Goal: Task Accomplishment & Management: Use online tool/utility

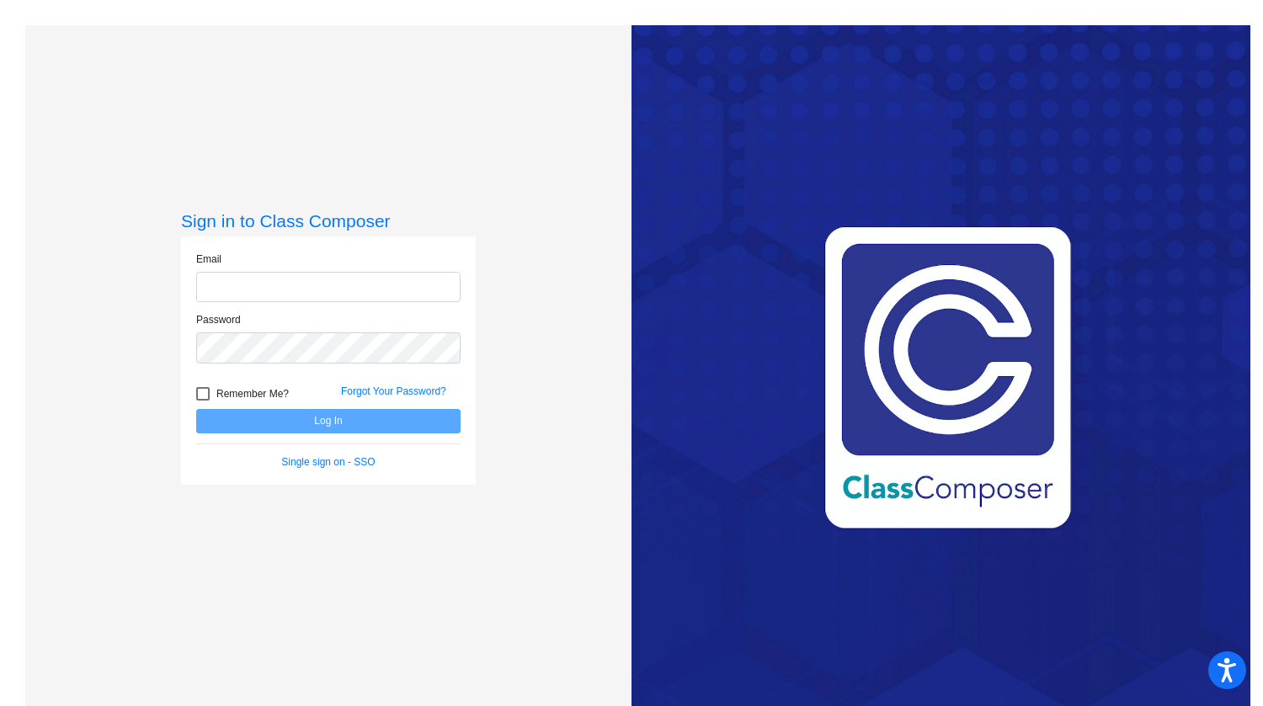
type input "[EMAIL_ADDRESS][DOMAIN_NAME]"
click at [335, 422] on button "Log In" at bounding box center [328, 421] width 264 height 24
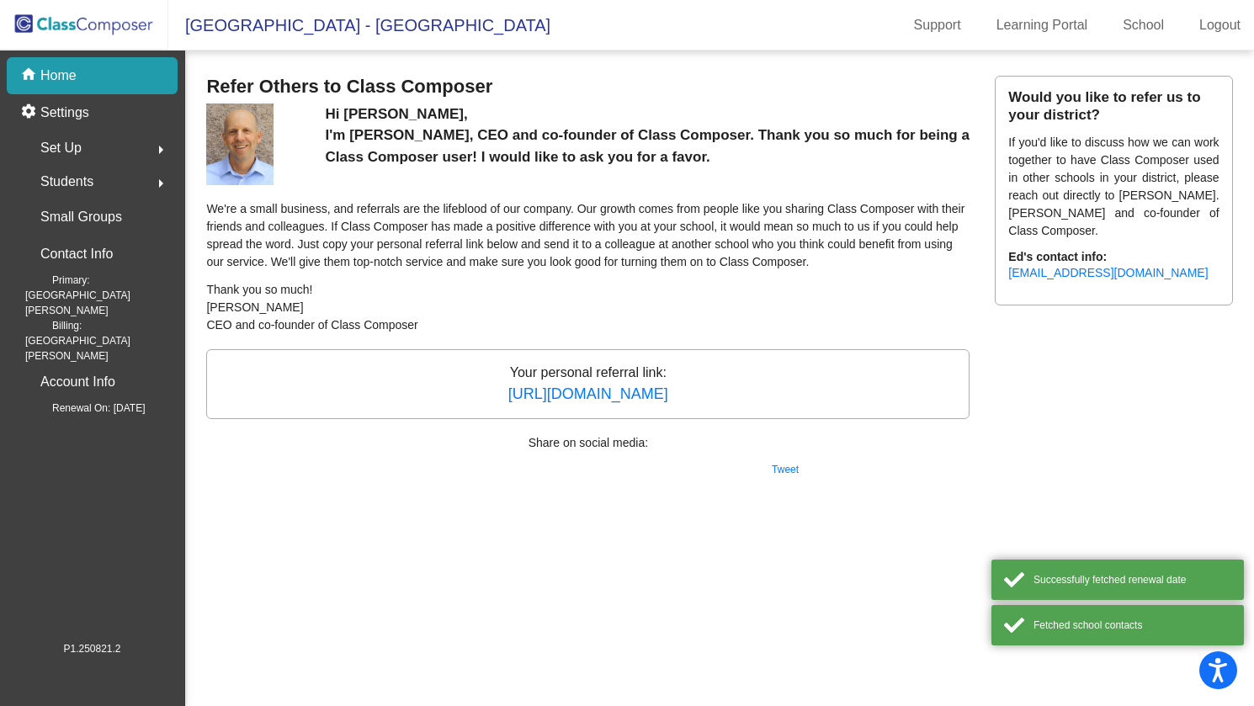
click at [83, 16] on img at bounding box center [84, 25] width 168 height 50
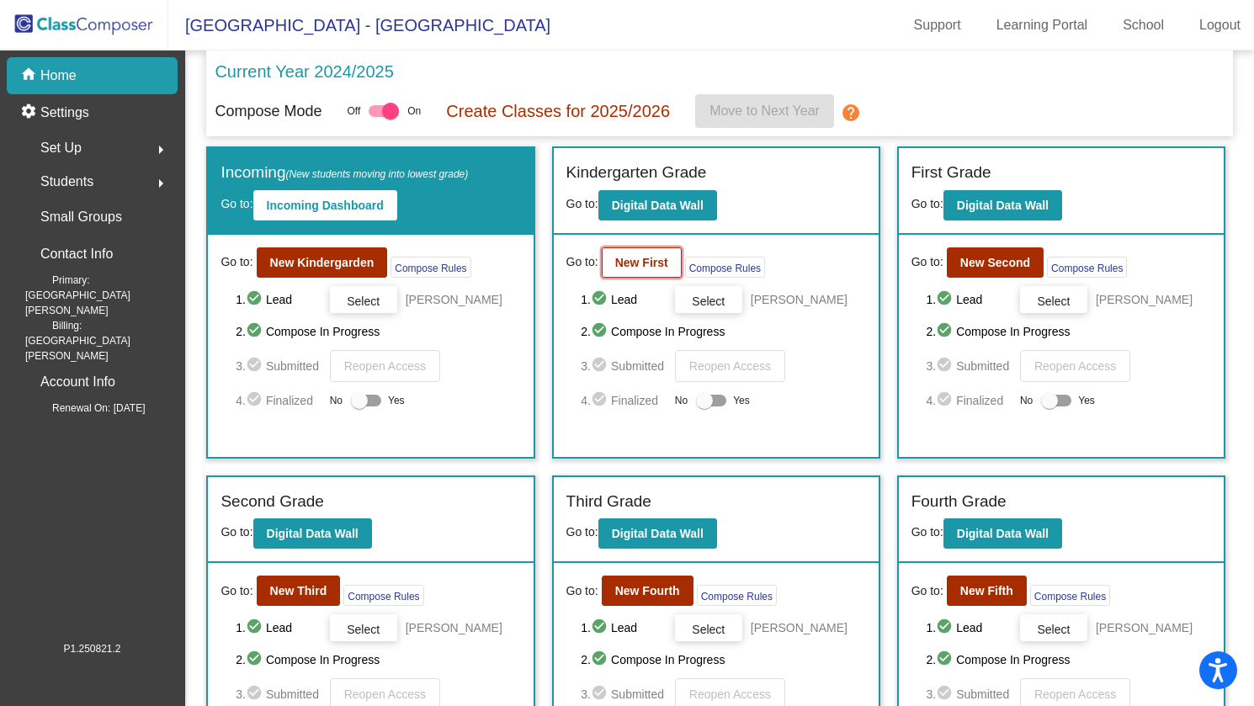
click at [616, 267] on b "New First" at bounding box center [641, 262] width 53 height 13
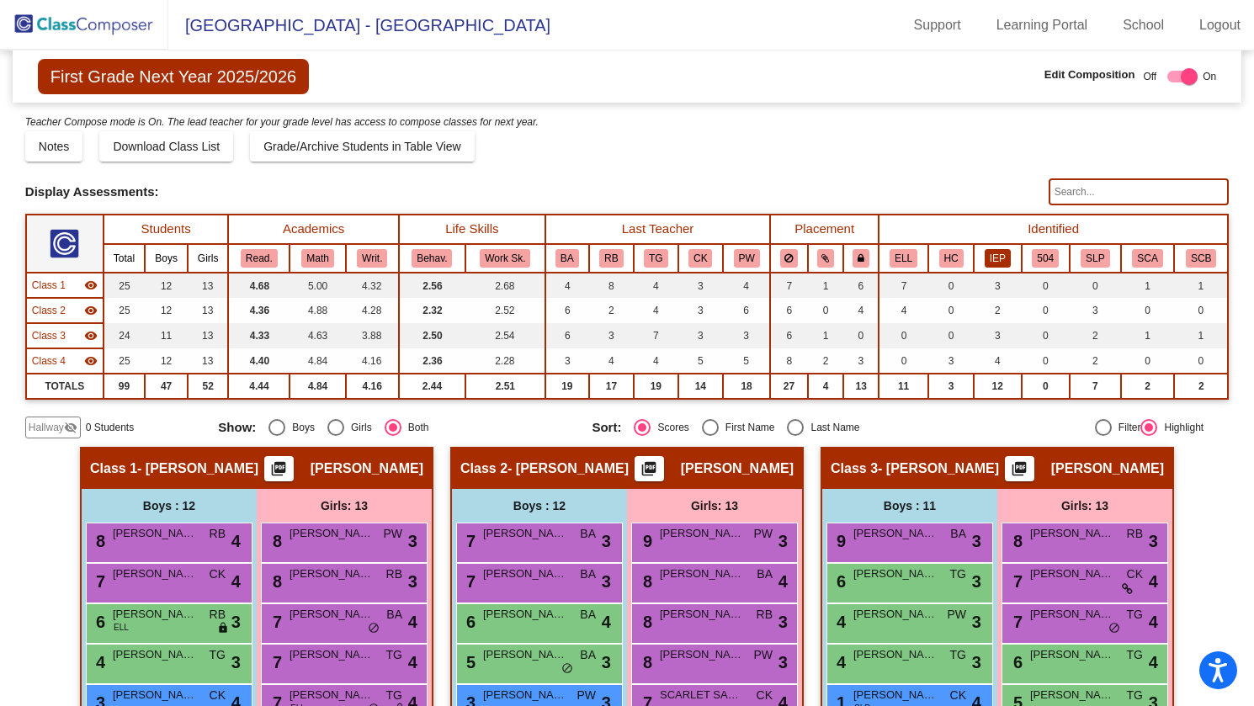
click at [985, 256] on button "IEP" at bounding box center [998, 258] width 26 height 19
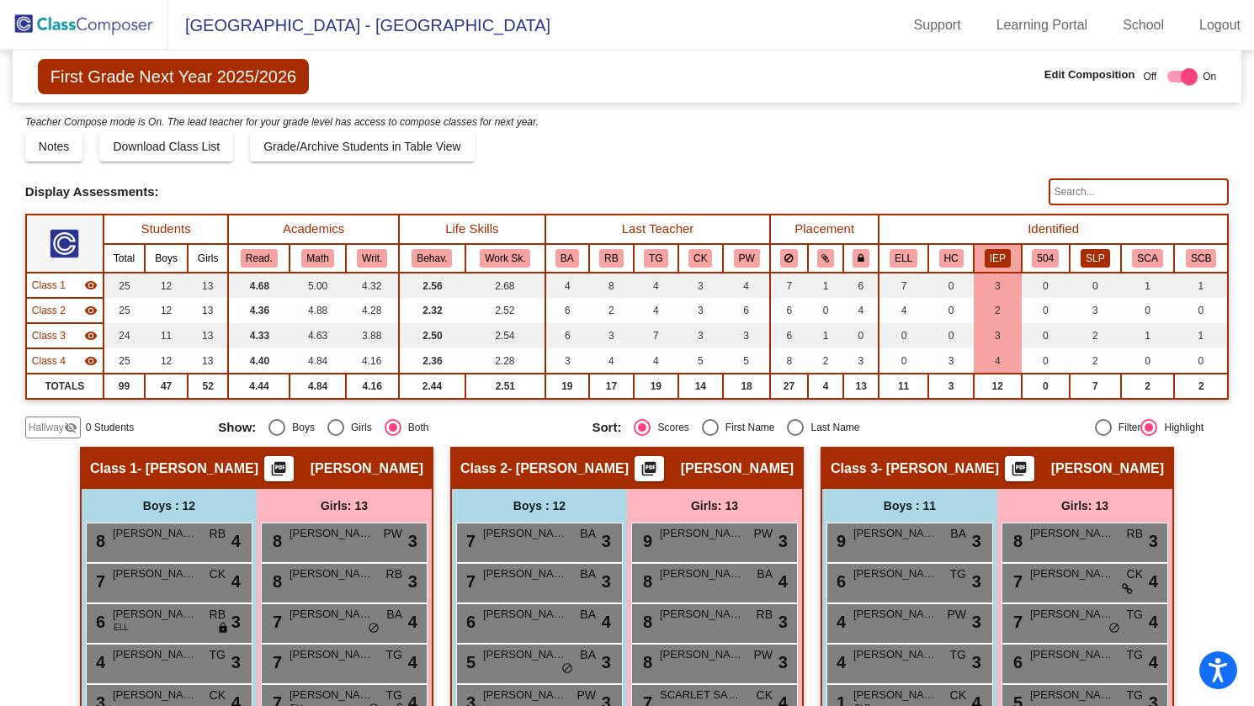
click at [1081, 263] on button "SLP" at bounding box center [1095, 258] width 29 height 19
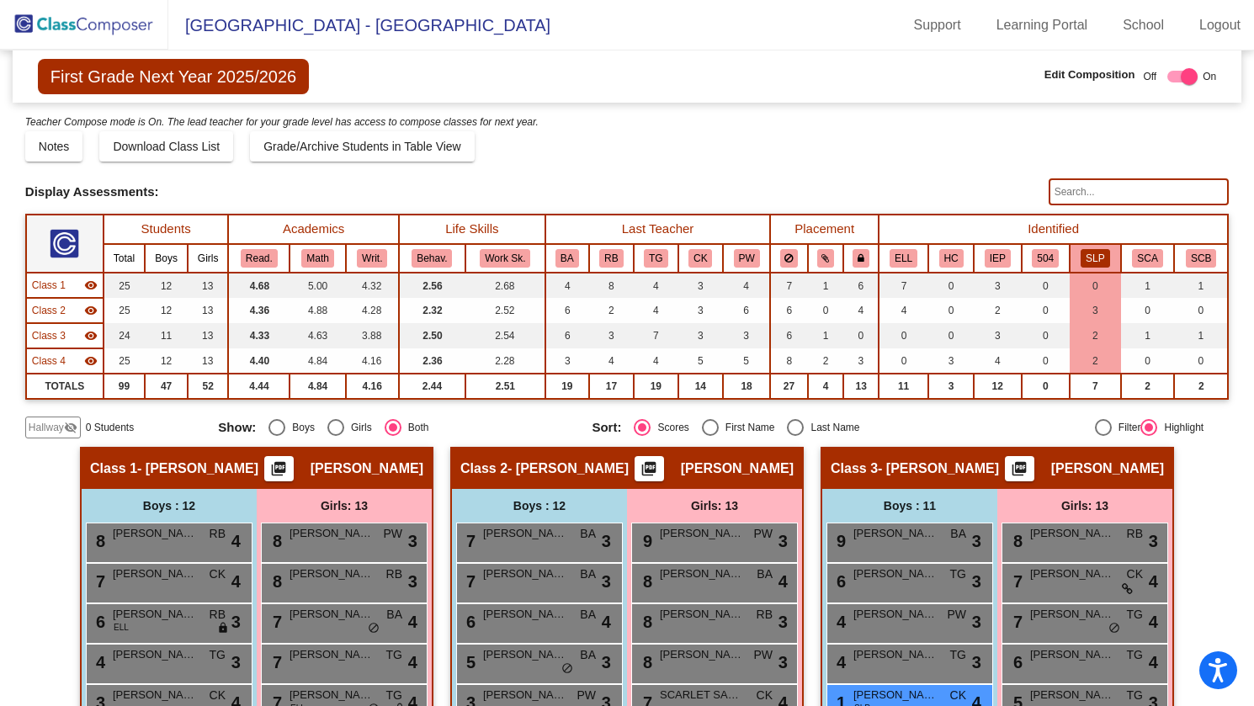
click at [996, 269] on th "IEP" at bounding box center [998, 258] width 48 height 29
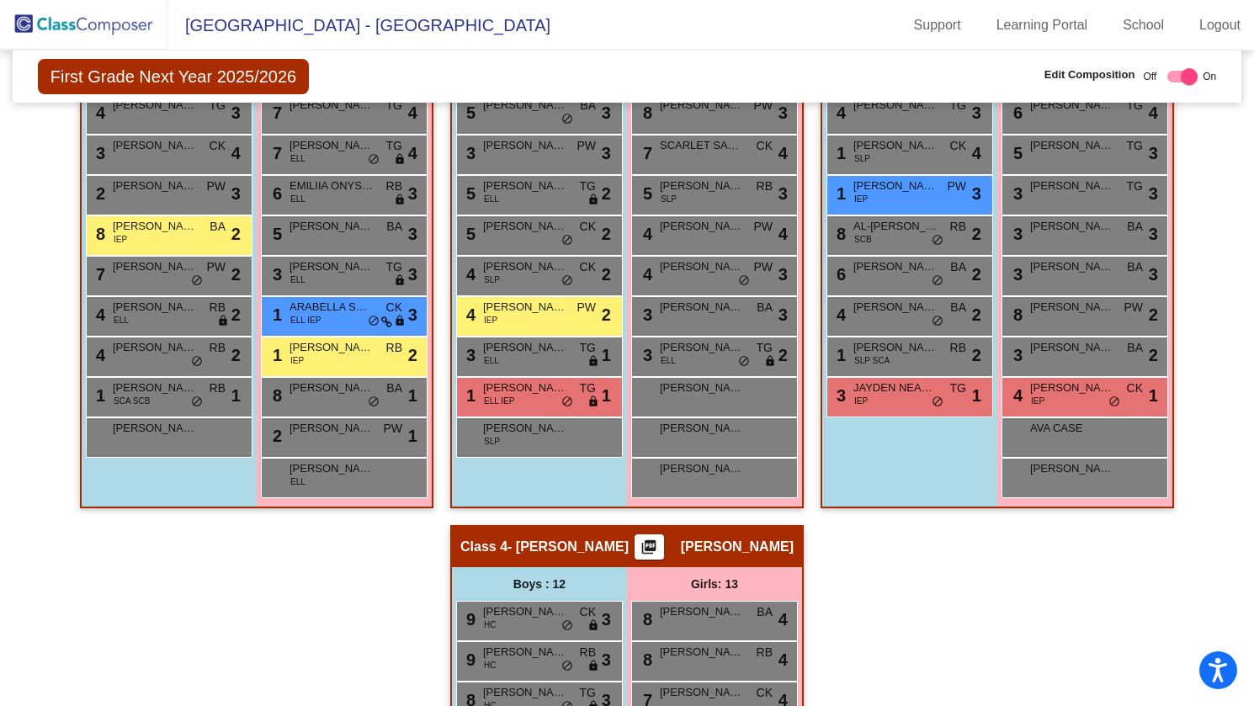
scroll to position [589, 0]
